Goal: Go to known website: Access a specific website the user already knows

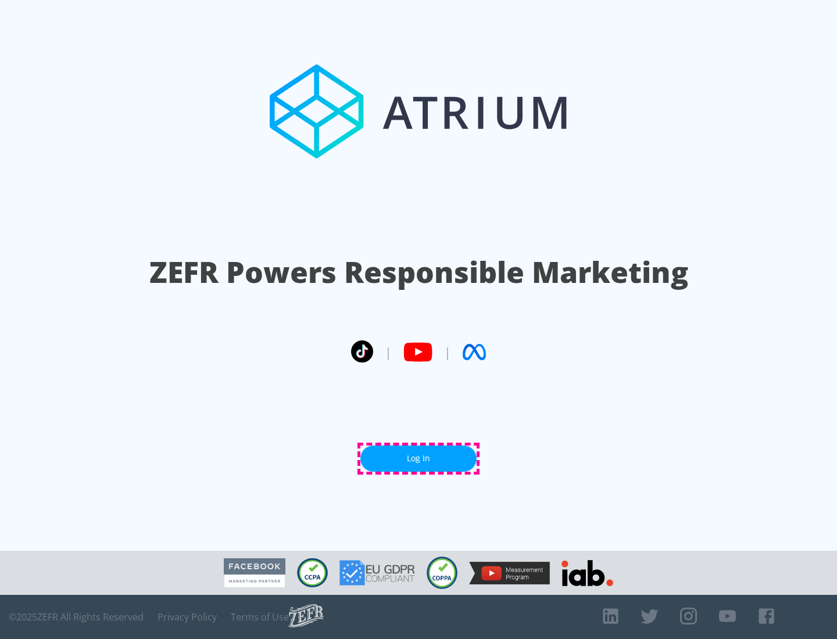
click at [418, 458] on link "Log In" at bounding box center [418, 459] width 116 height 26
